Goal: Information Seeking & Learning: Learn about a topic

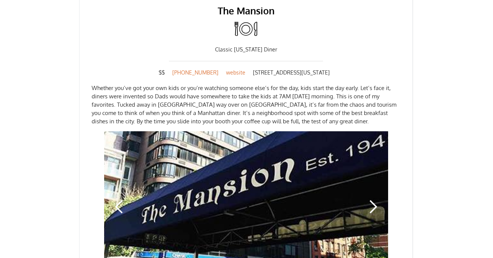
scroll to position [396, 0]
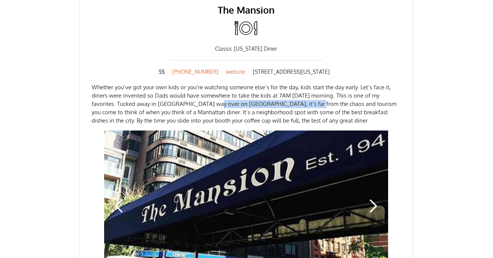
drag, startPoint x: 194, startPoint y: 85, endPoint x: 288, endPoint y: 88, distance: 93.6
click at [288, 88] on p "Whether you’ve got your own kids or you’re watching someone else’s for the day,…" at bounding box center [246, 104] width 309 height 42
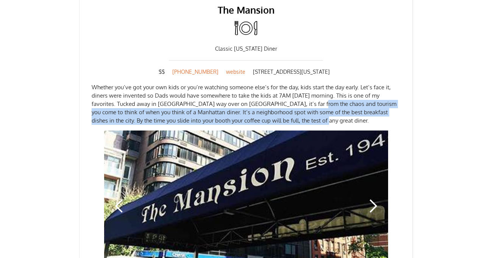
drag, startPoint x: 290, startPoint y: 100, endPoint x: 290, endPoint y: 90, distance: 10.2
click at [290, 90] on p "Whether you’ve got your own kids or you’re watching someone else’s for the day,…" at bounding box center [246, 104] width 309 height 42
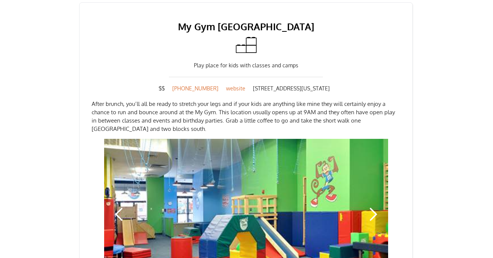
scroll to position [688, 0]
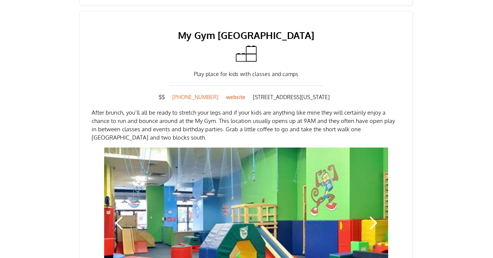
click at [226, 94] on link "website" at bounding box center [235, 98] width 27 height 8
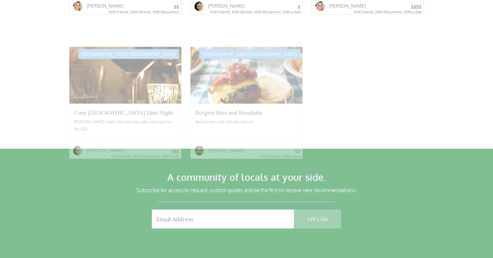
scroll to position [1925, 0]
